Goal: Transaction & Acquisition: Purchase product/service

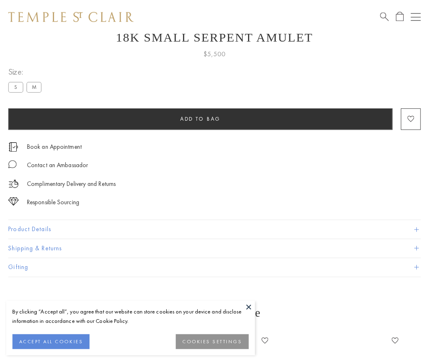
scroll to position [33, 0]
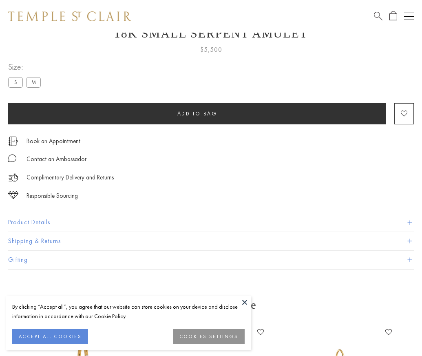
click at [197, 113] on span "Add to bag" at bounding box center [198, 113] width 40 height 7
